Goal: Transaction & Acquisition: Download file/media

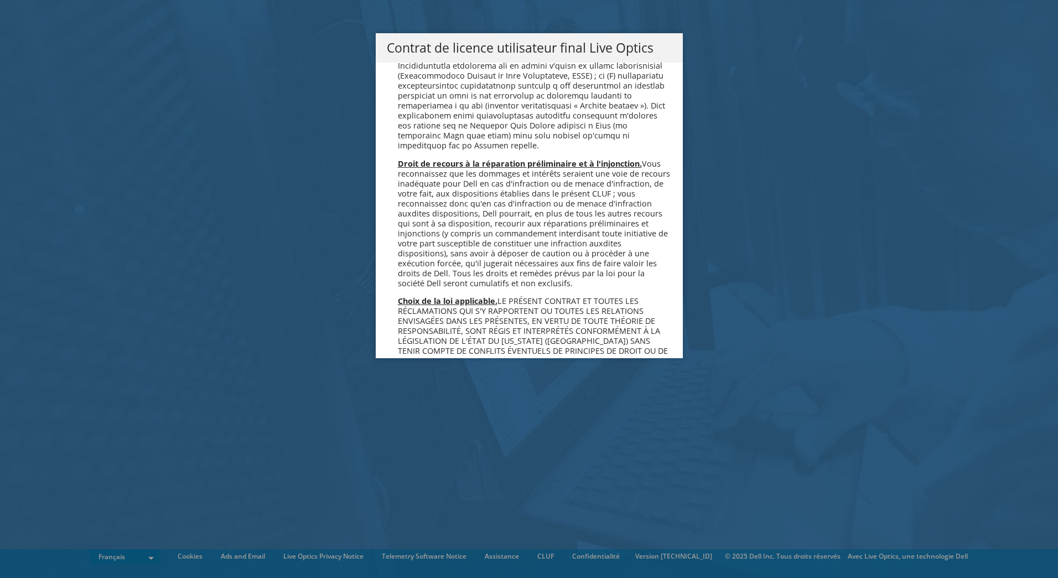
scroll to position [4890, 0]
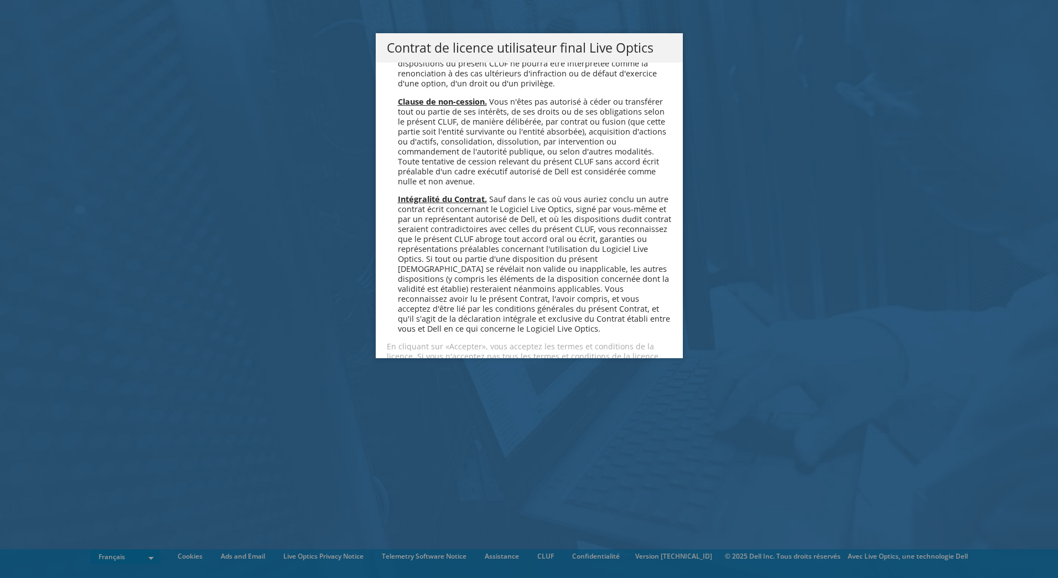
click at [417, 382] on link "Accepter" at bounding box center [420, 395] width 66 height 27
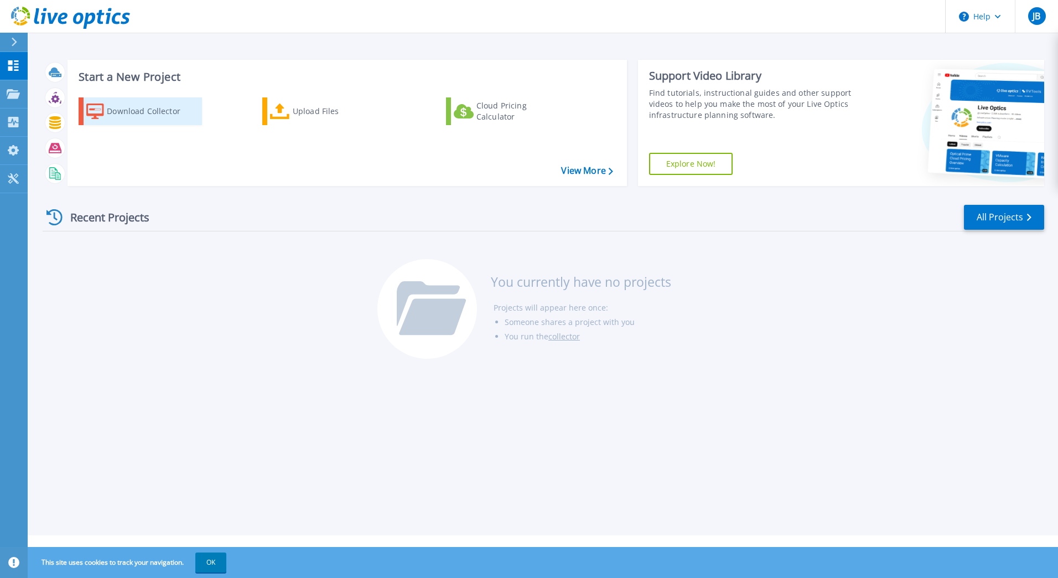
click at [156, 113] on div "Download Collector" at bounding box center [151, 111] width 89 height 22
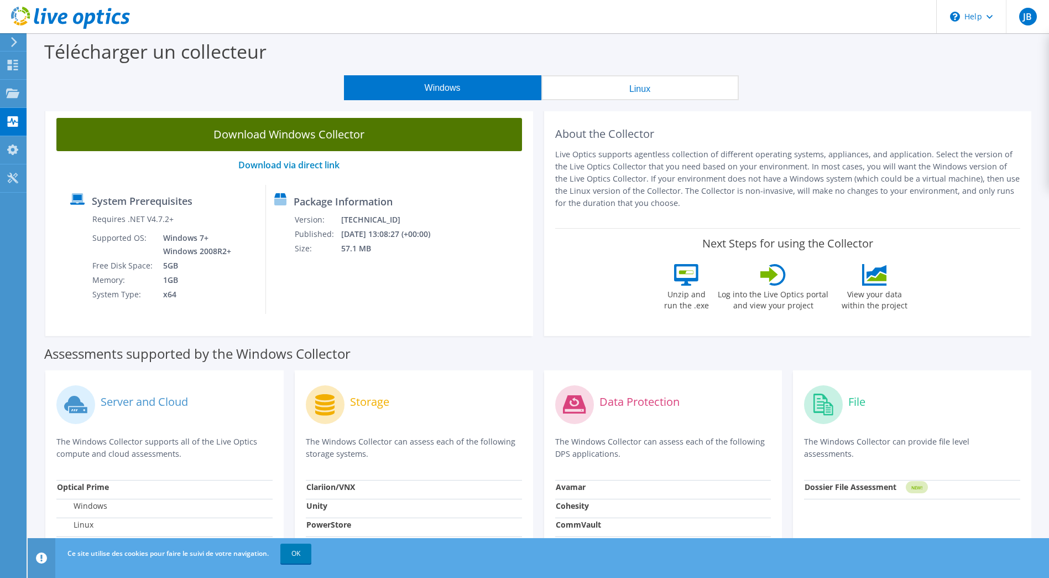
click at [314, 136] on link "Download Windows Collector" at bounding box center [289, 134] width 466 height 33
